Goal: Task Accomplishment & Management: Use online tool/utility

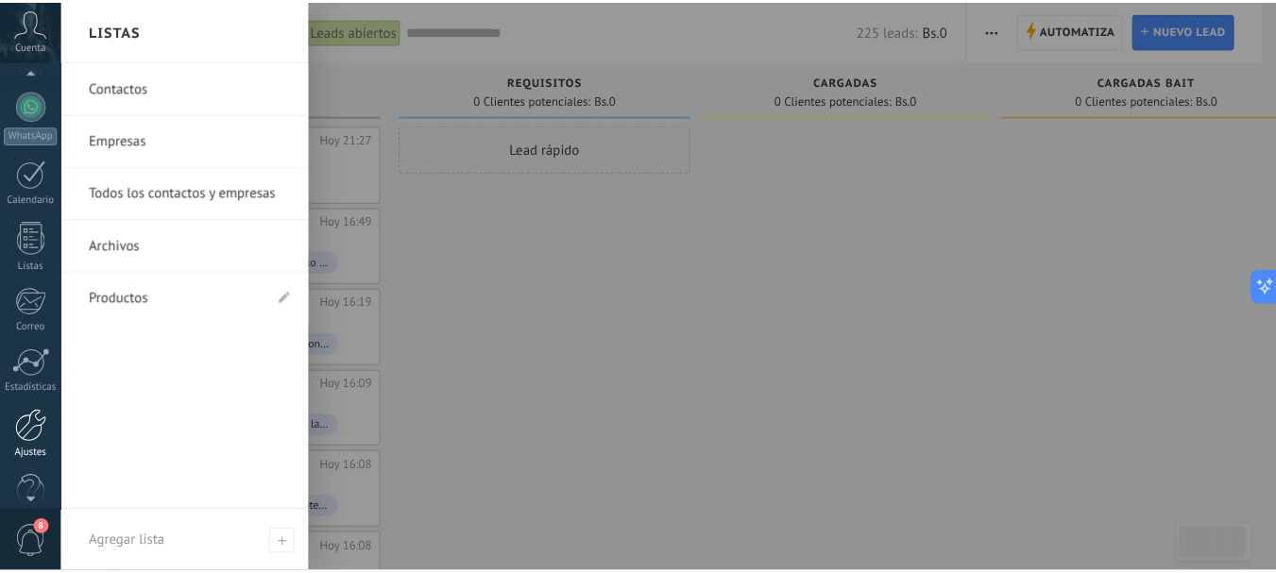
scroll to position [189, 0]
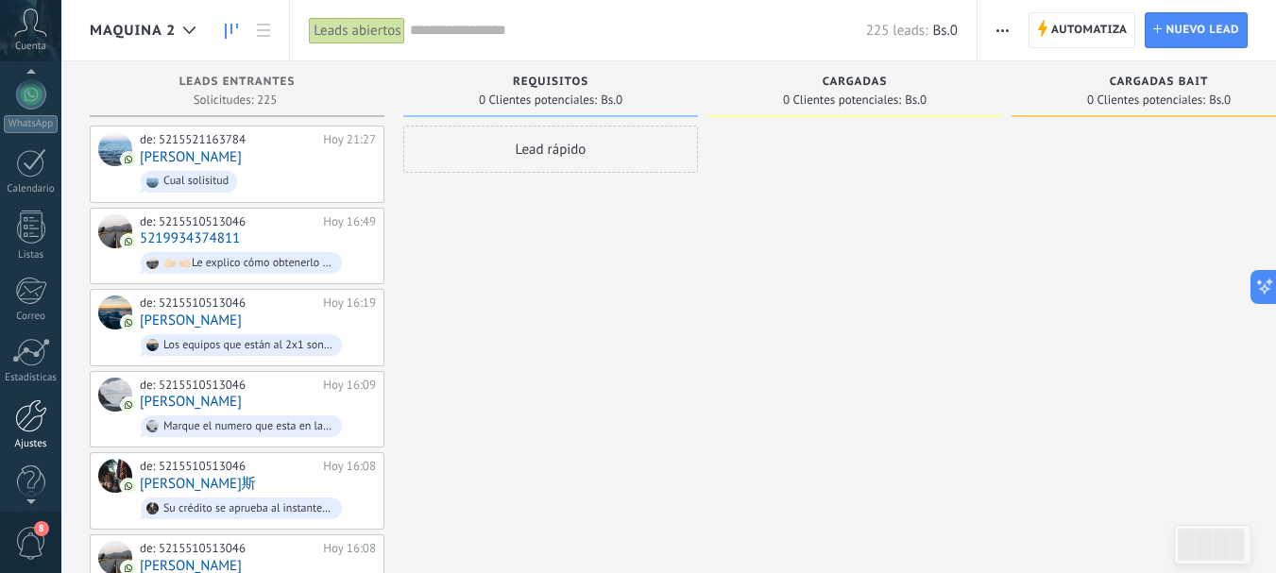
click at [39, 423] on div at bounding box center [31, 416] width 32 height 33
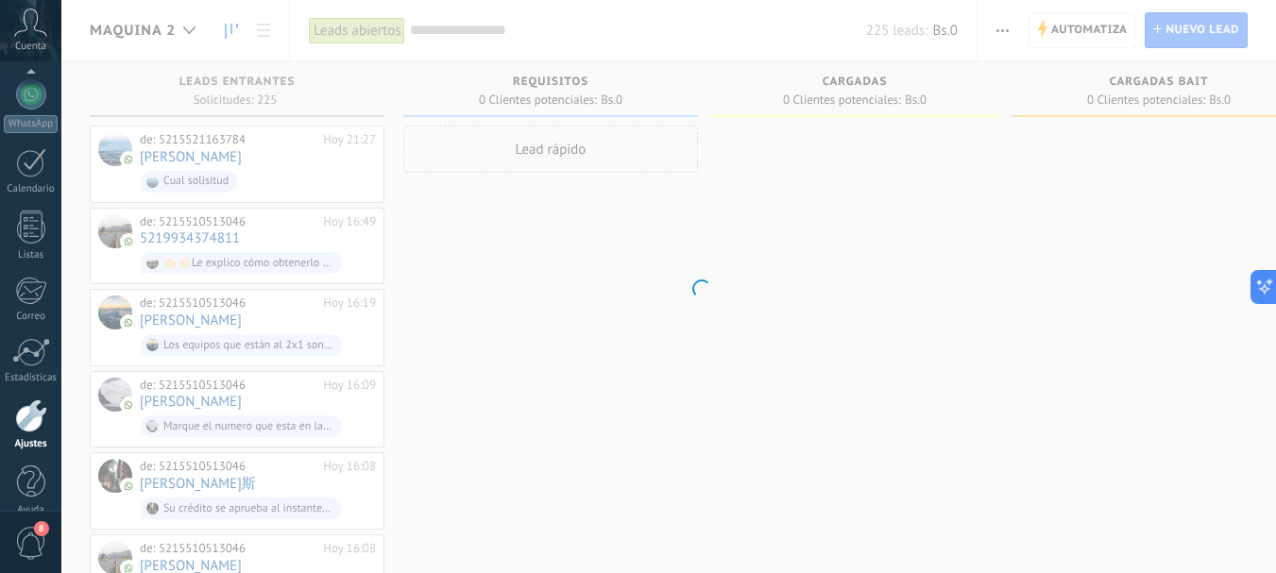
scroll to position [213, 0]
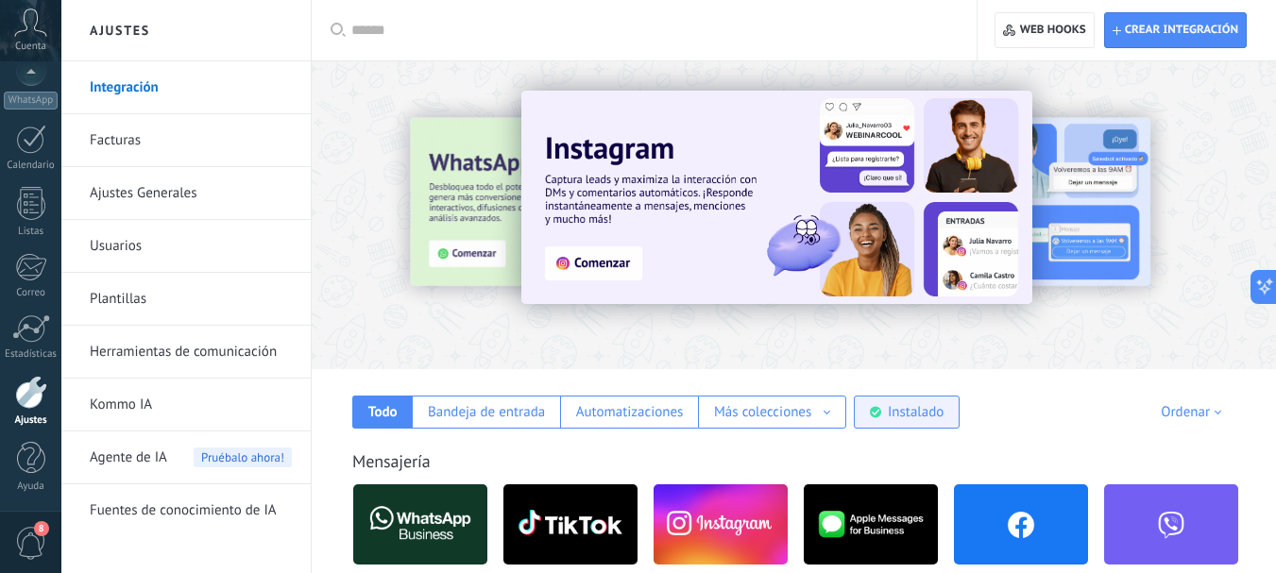
click at [926, 414] on div "Instalado" at bounding box center [916, 412] width 56 height 18
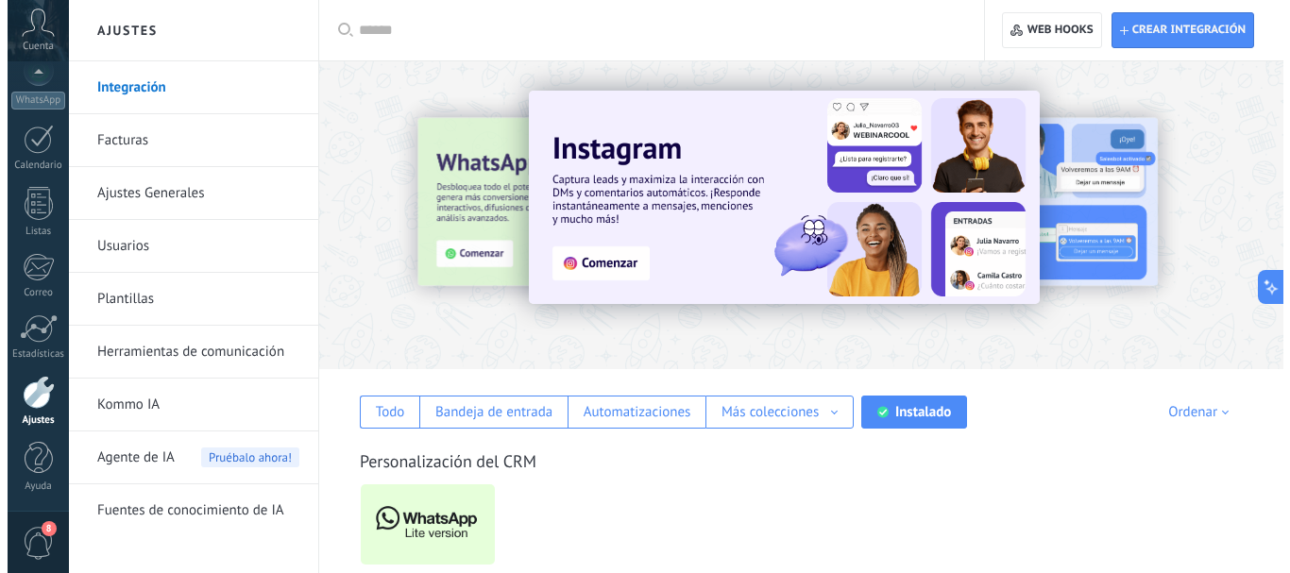
scroll to position [103, 0]
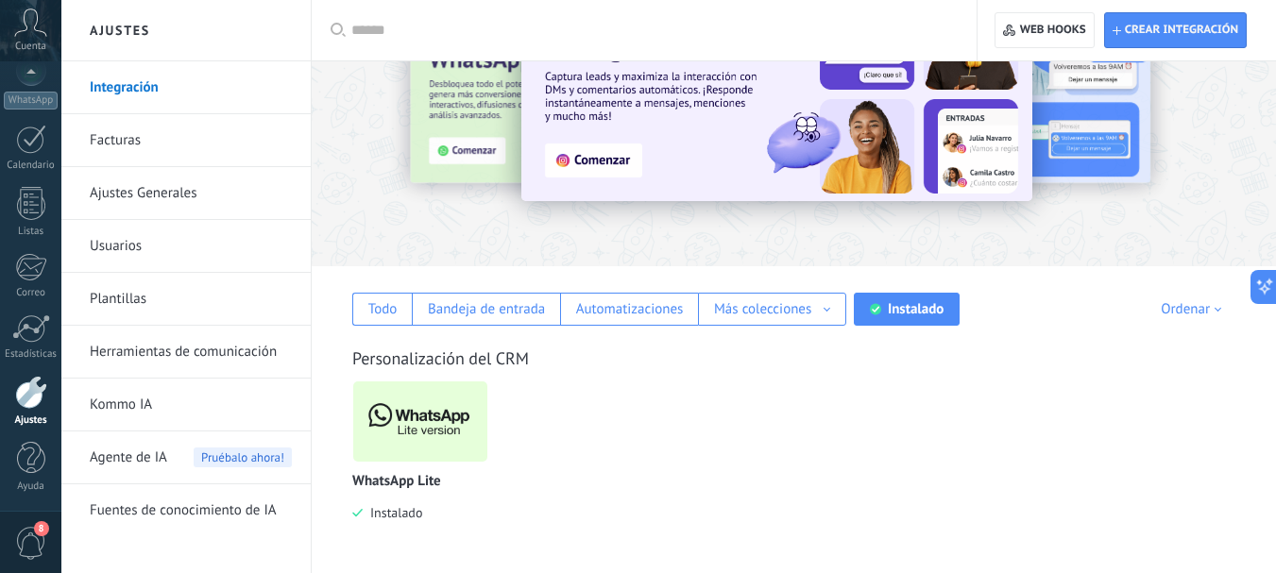
click at [404, 417] on img at bounding box center [420, 422] width 134 height 92
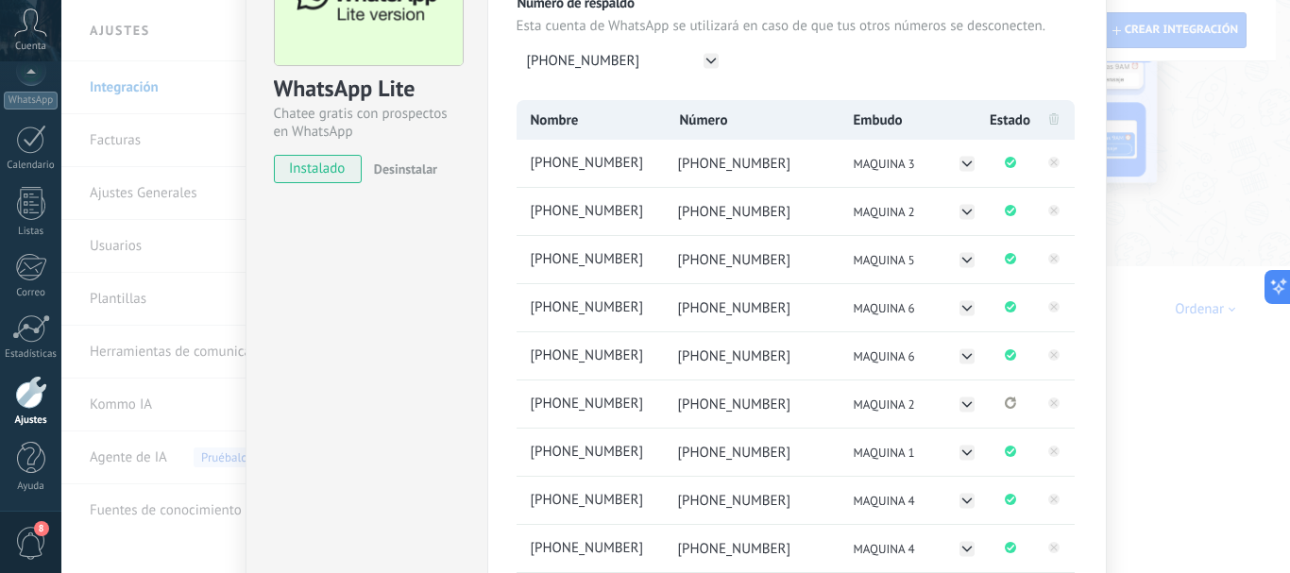
scroll to position [189, 0]
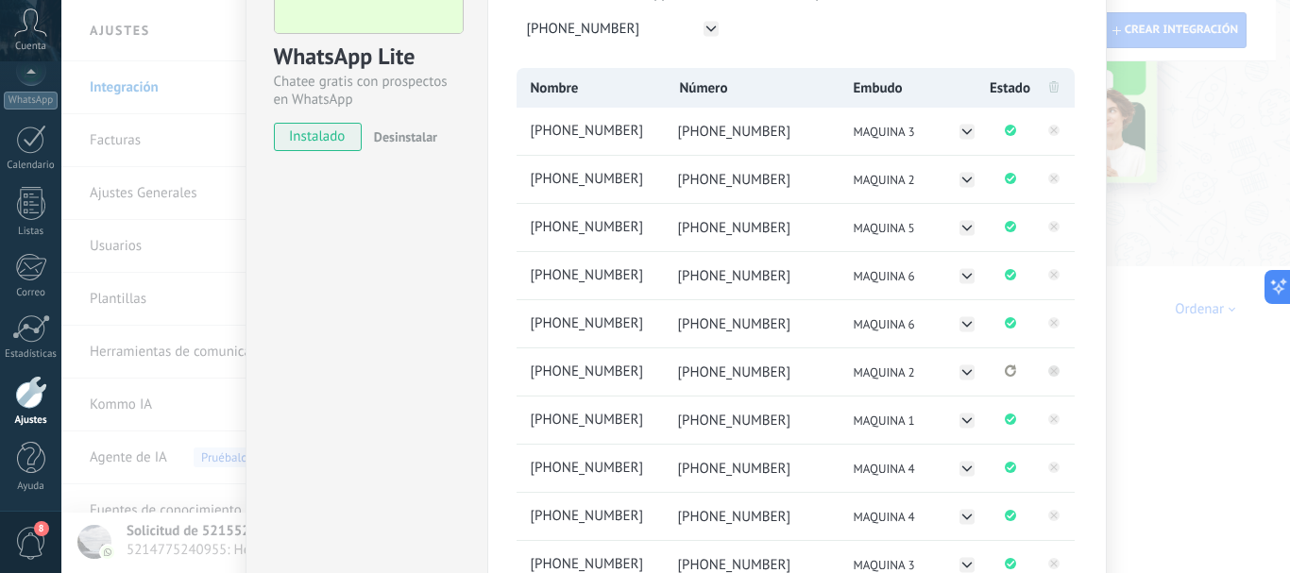
click at [1052, 374] on rect at bounding box center [1053, 371] width 11 height 11
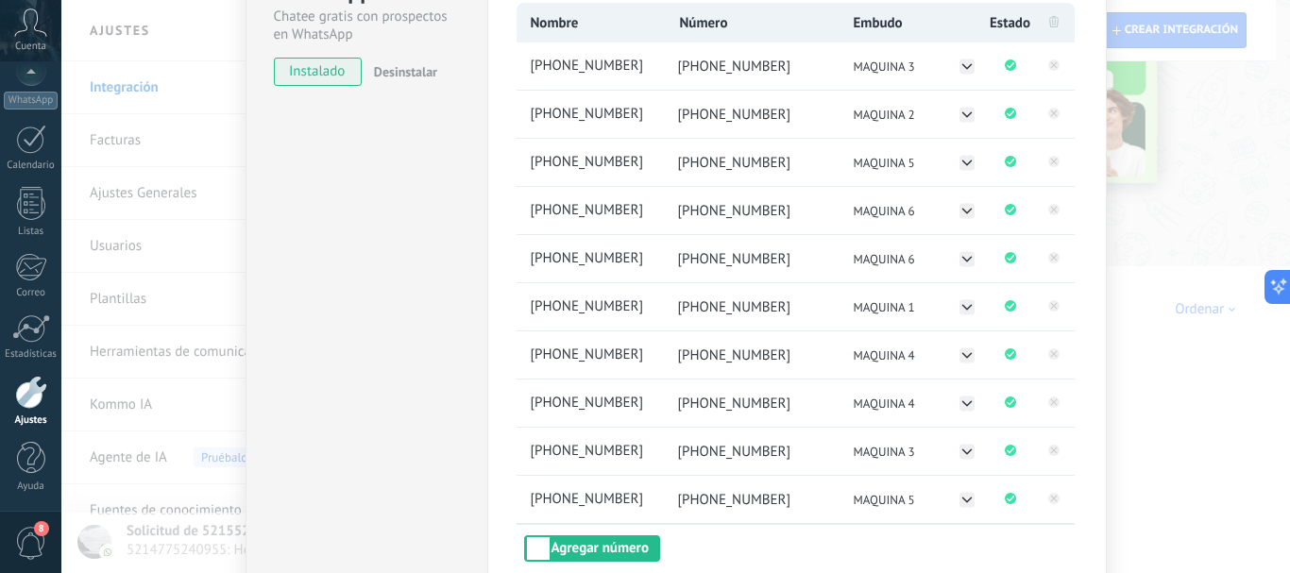
scroll to position [378, 0]
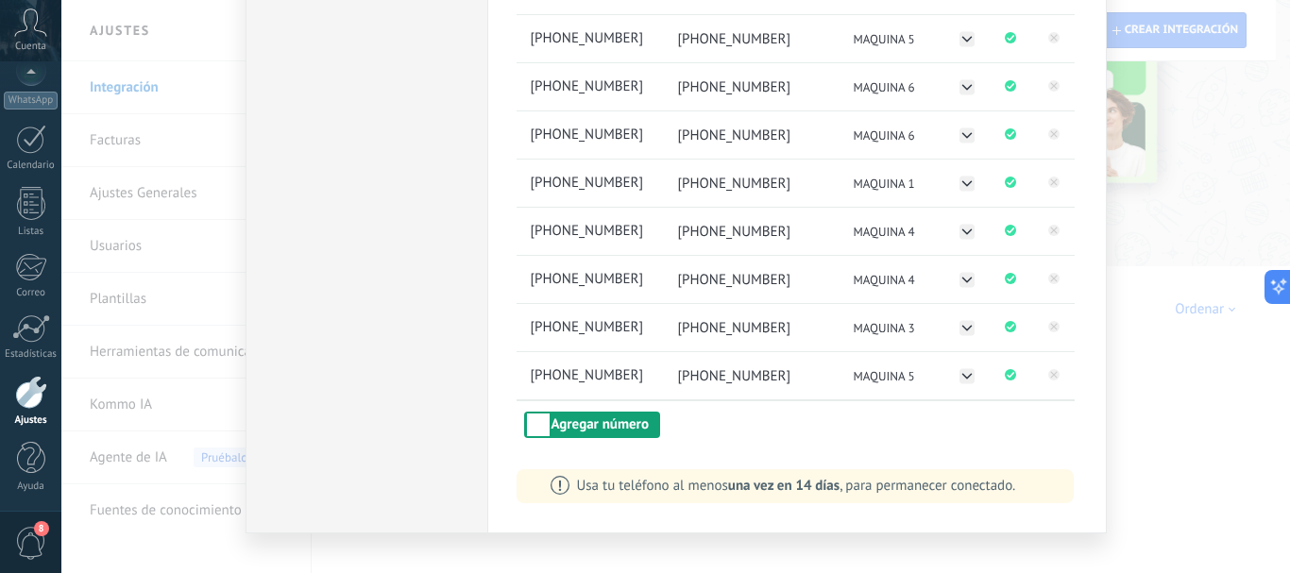
click at [605, 429] on button "Agregar número" at bounding box center [592, 425] width 136 height 26
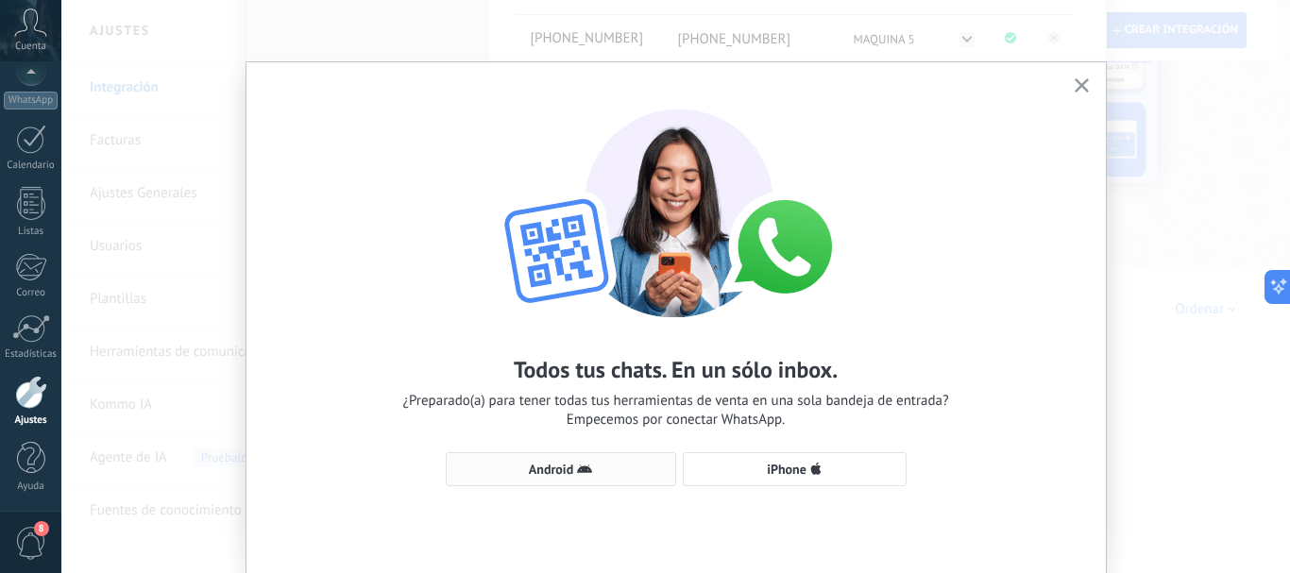
click at [606, 472] on span "Android" at bounding box center [561, 469] width 210 height 15
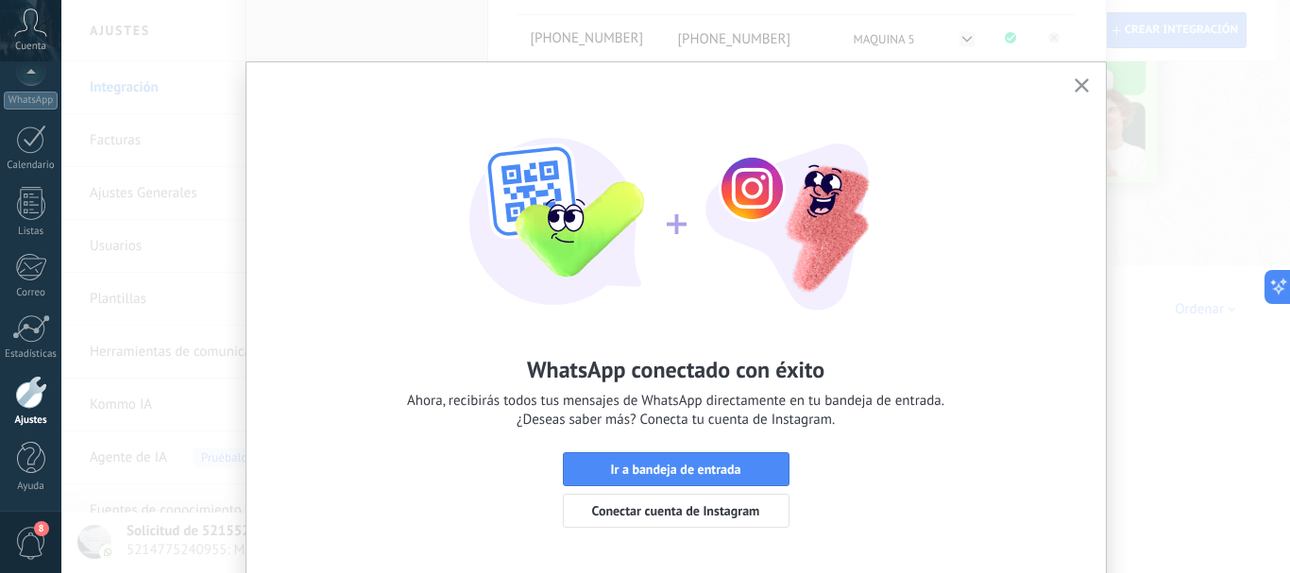
click at [1081, 89] on use "button" at bounding box center [1082, 85] width 14 height 14
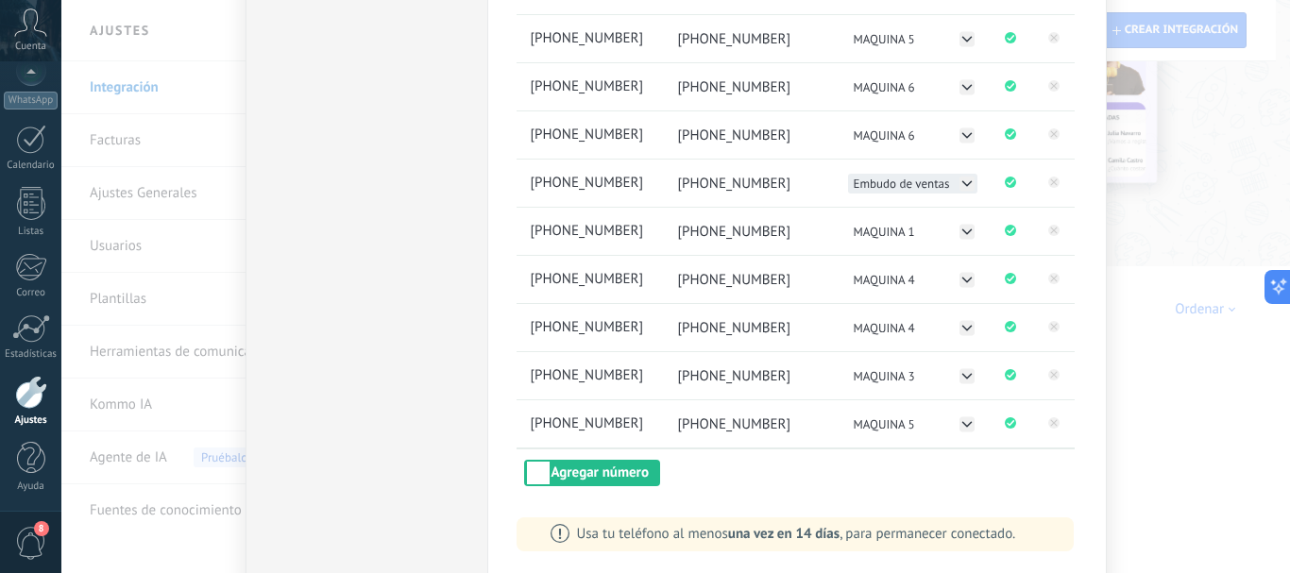
click at [960, 185] on icon at bounding box center [967, 183] width 15 height 15
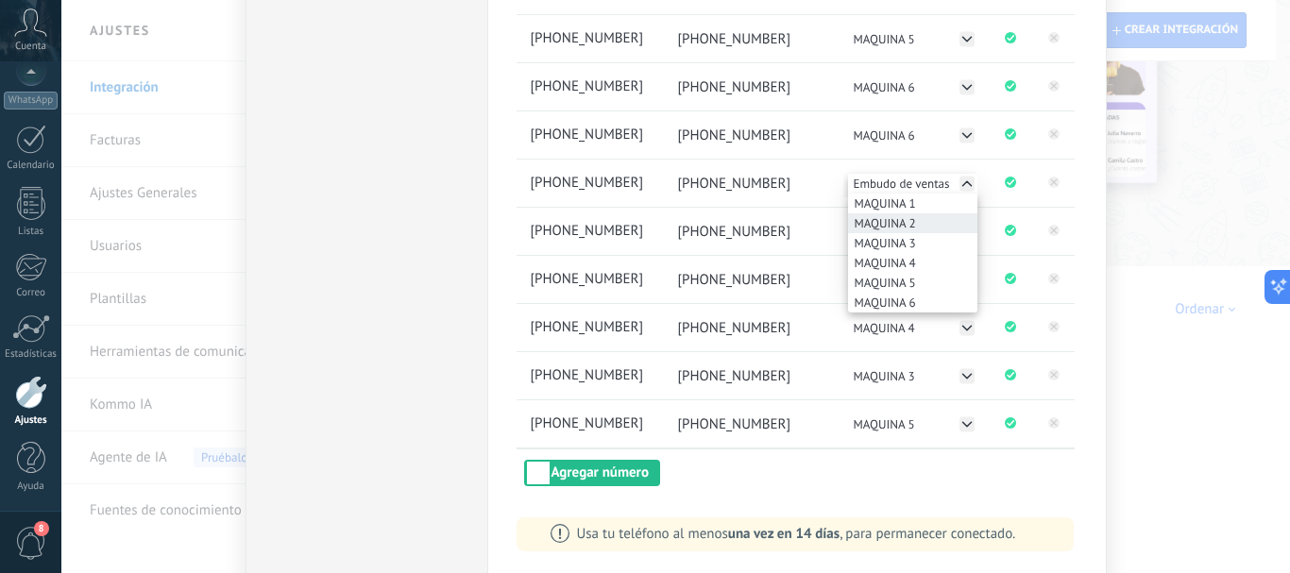
click at [930, 226] on li "MAQUINA 2" at bounding box center [912, 223] width 129 height 20
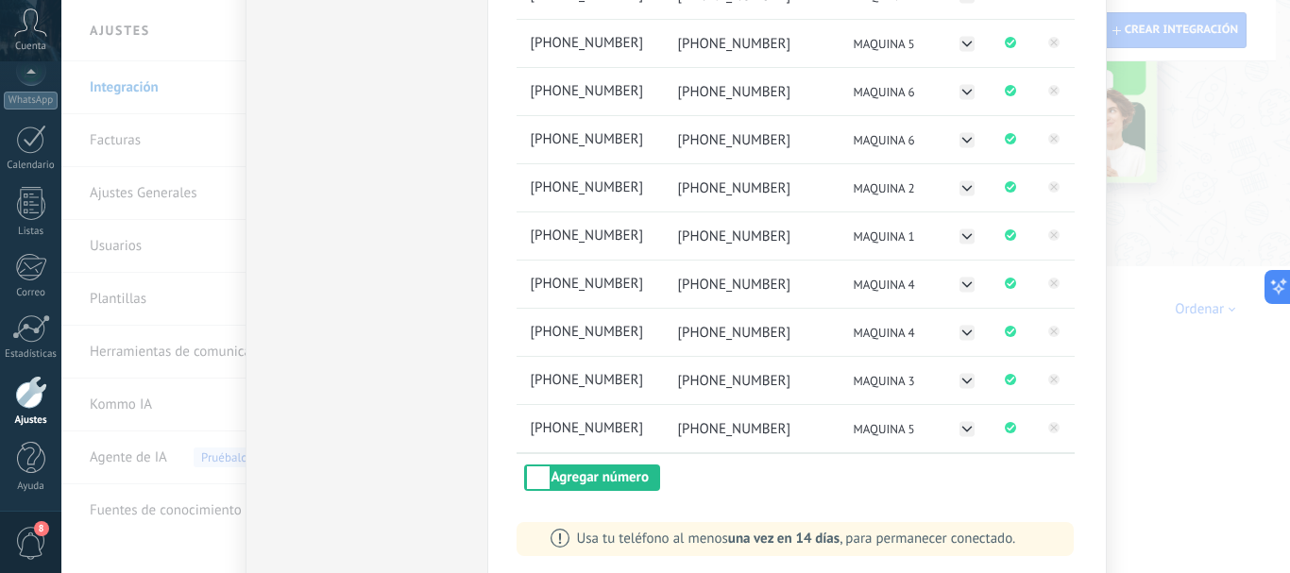
scroll to position [457, 0]
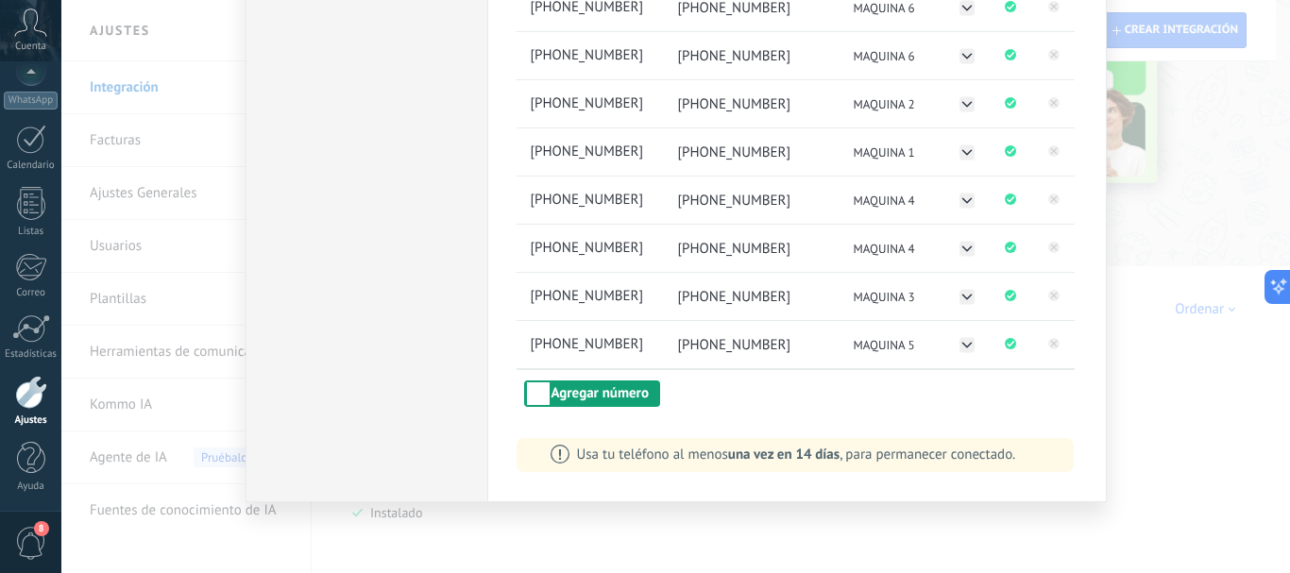
click at [634, 399] on button "Agregar número" at bounding box center [592, 394] width 136 height 26
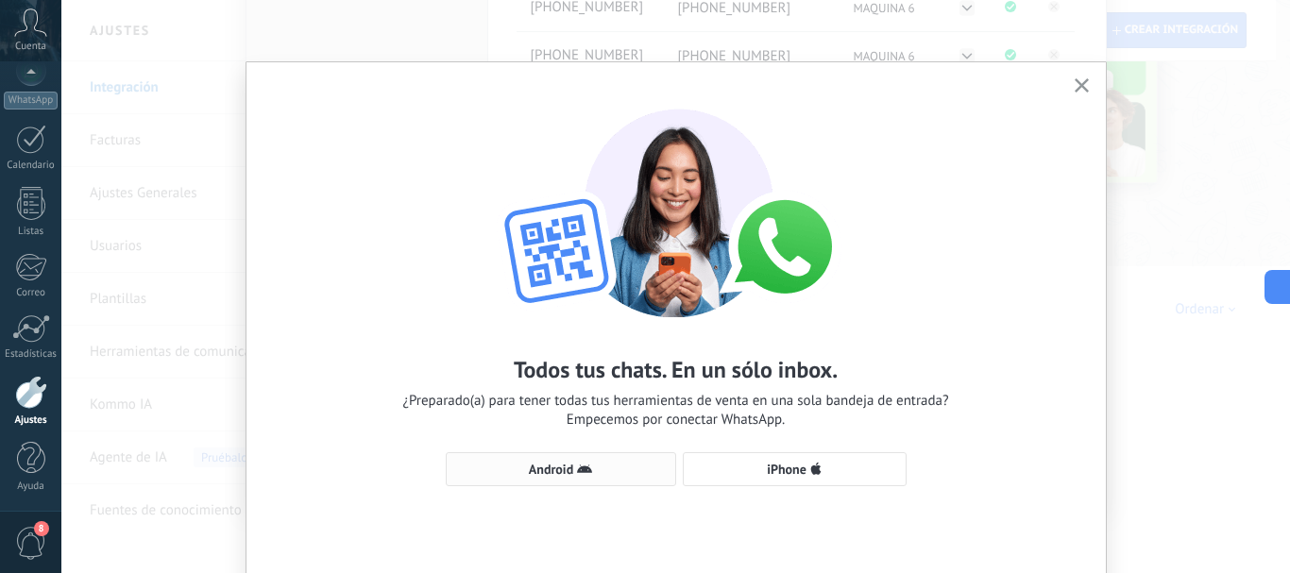
click at [551, 481] on button "Android" at bounding box center [561, 469] width 230 height 34
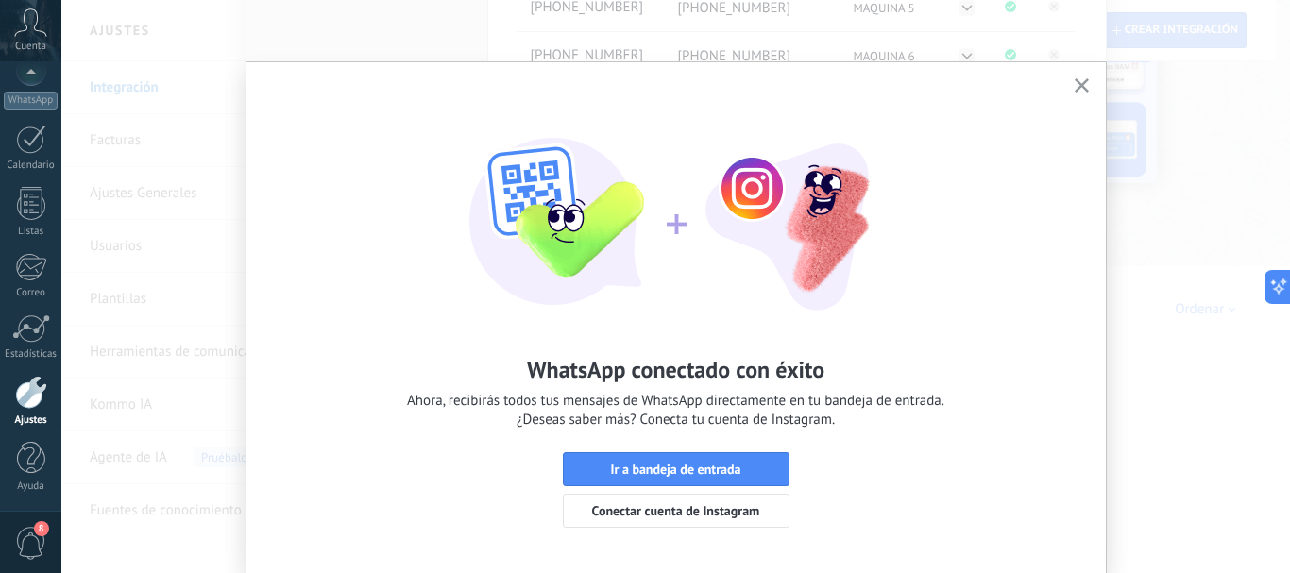
click at [1078, 90] on icon "button" at bounding box center [1082, 85] width 14 height 14
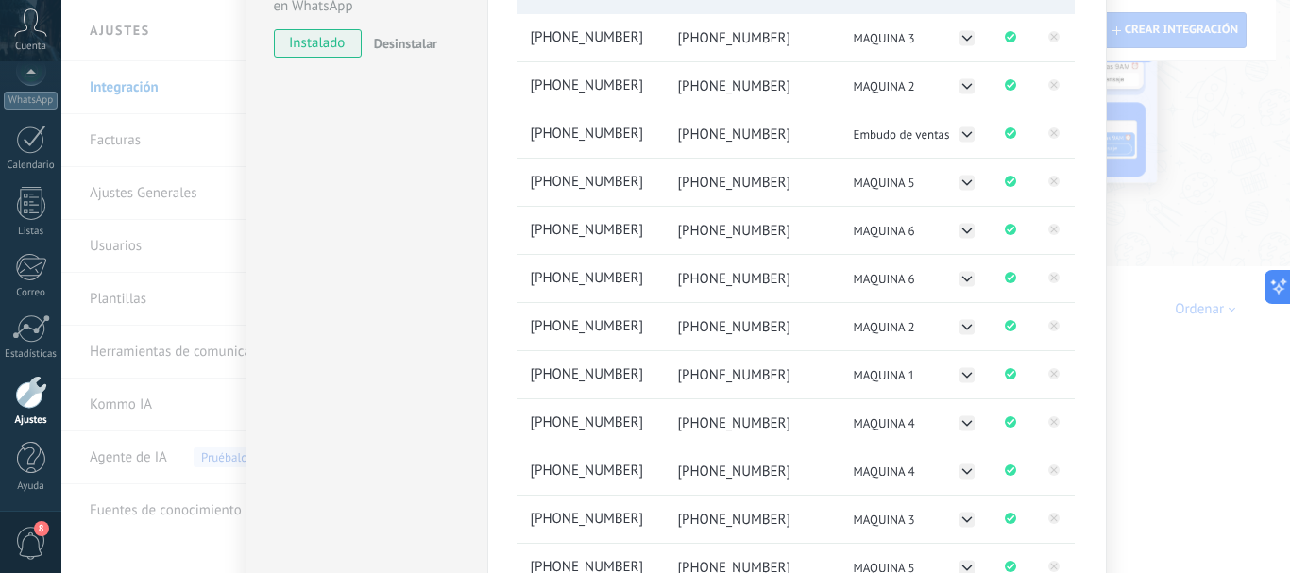
scroll to position [268, 0]
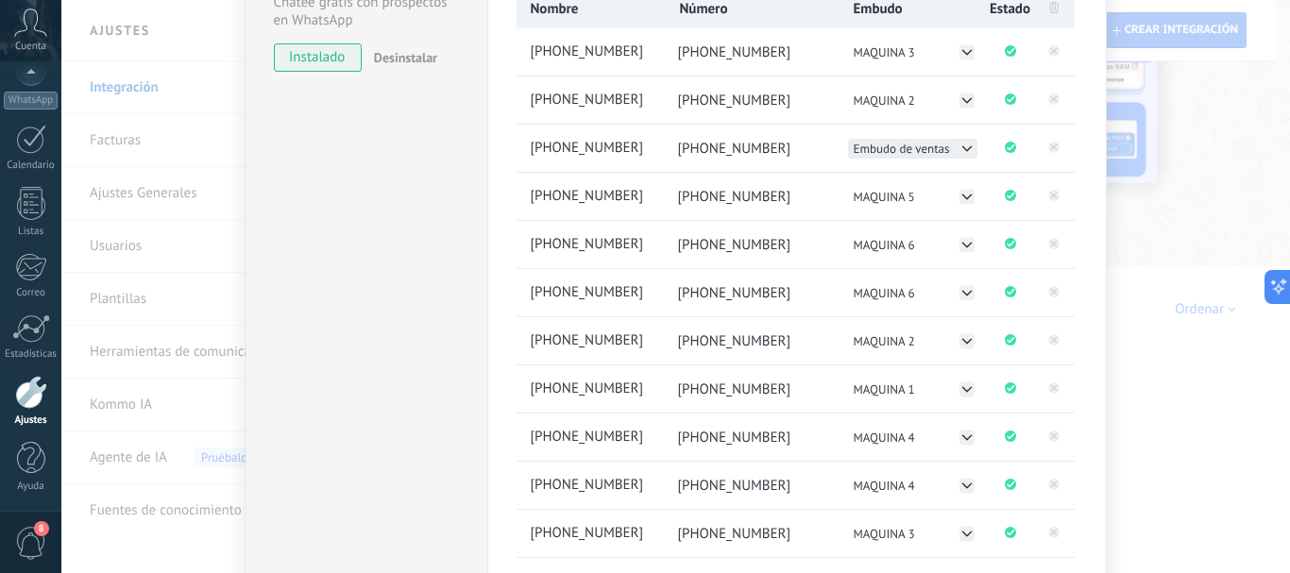
click at [968, 151] on icon at bounding box center [967, 148] width 15 height 15
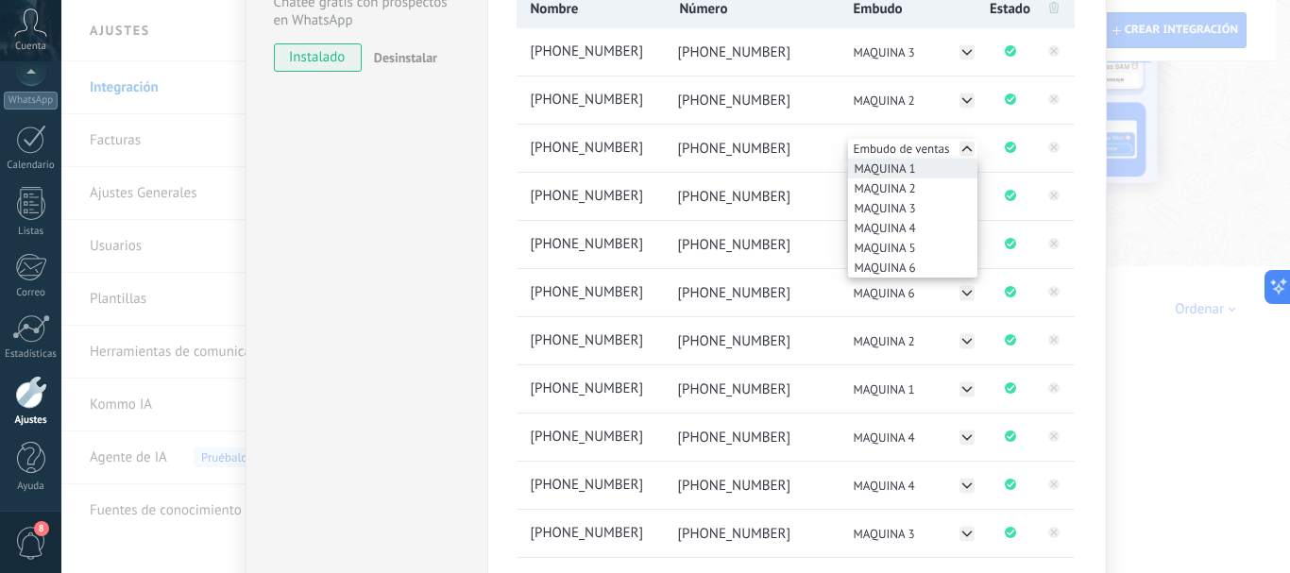
click at [883, 166] on span "MAQUINA 1" at bounding box center [885, 169] width 61 height 16
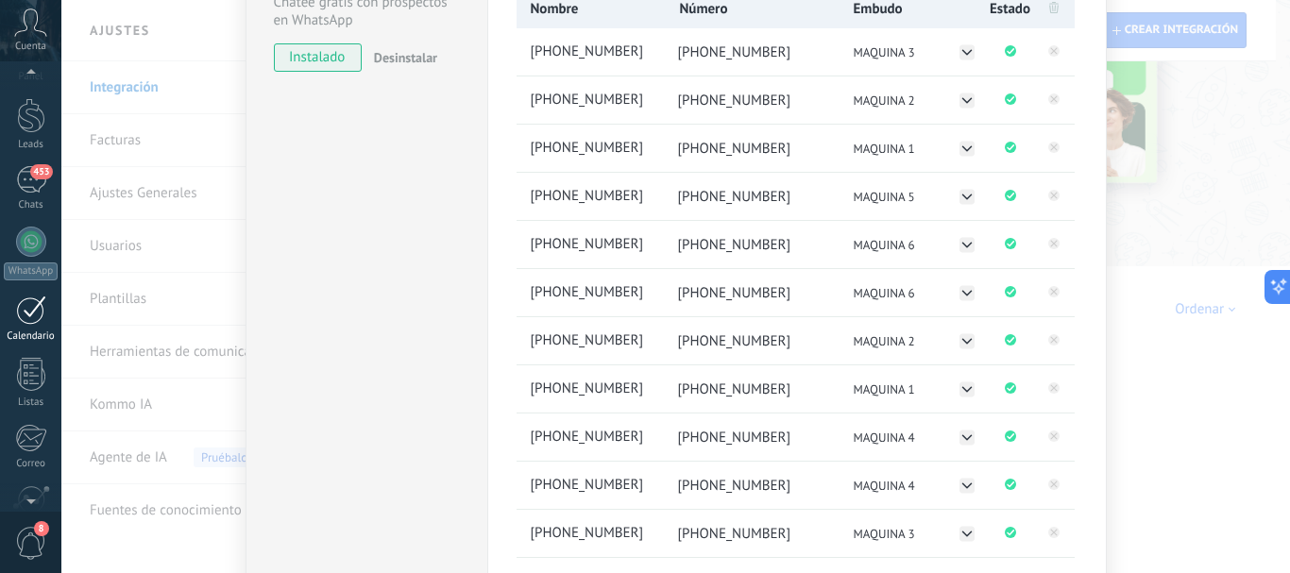
scroll to position [9, 0]
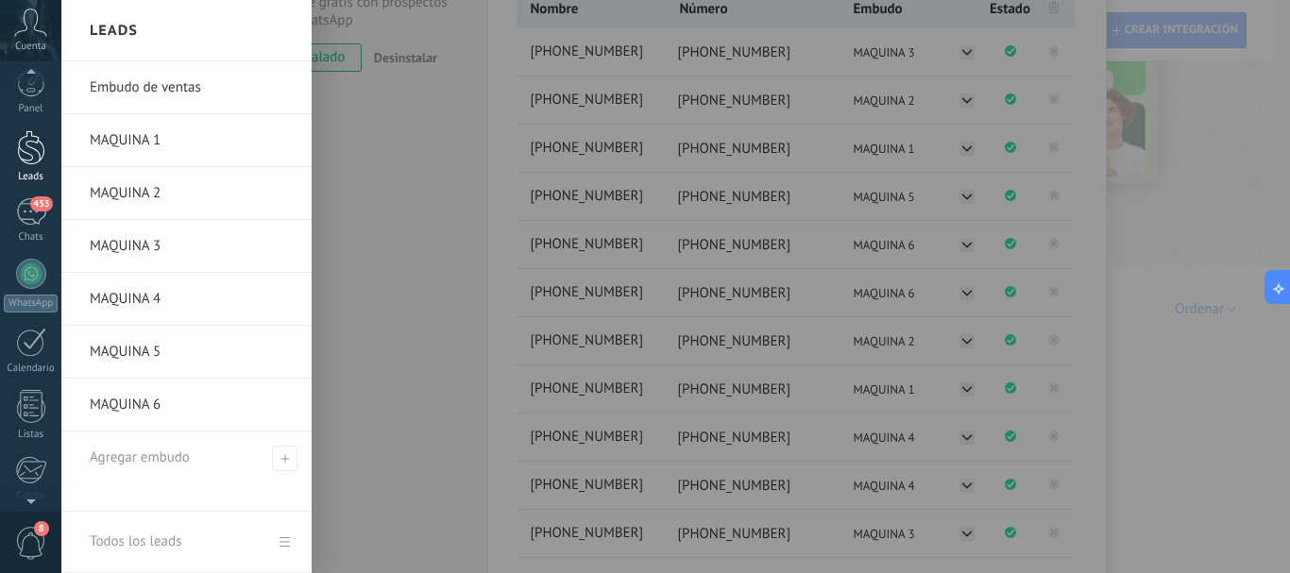
click at [40, 157] on div at bounding box center [31, 147] width 28 height 35
